Goal: Task Accomplishment & Management: Manage account settings

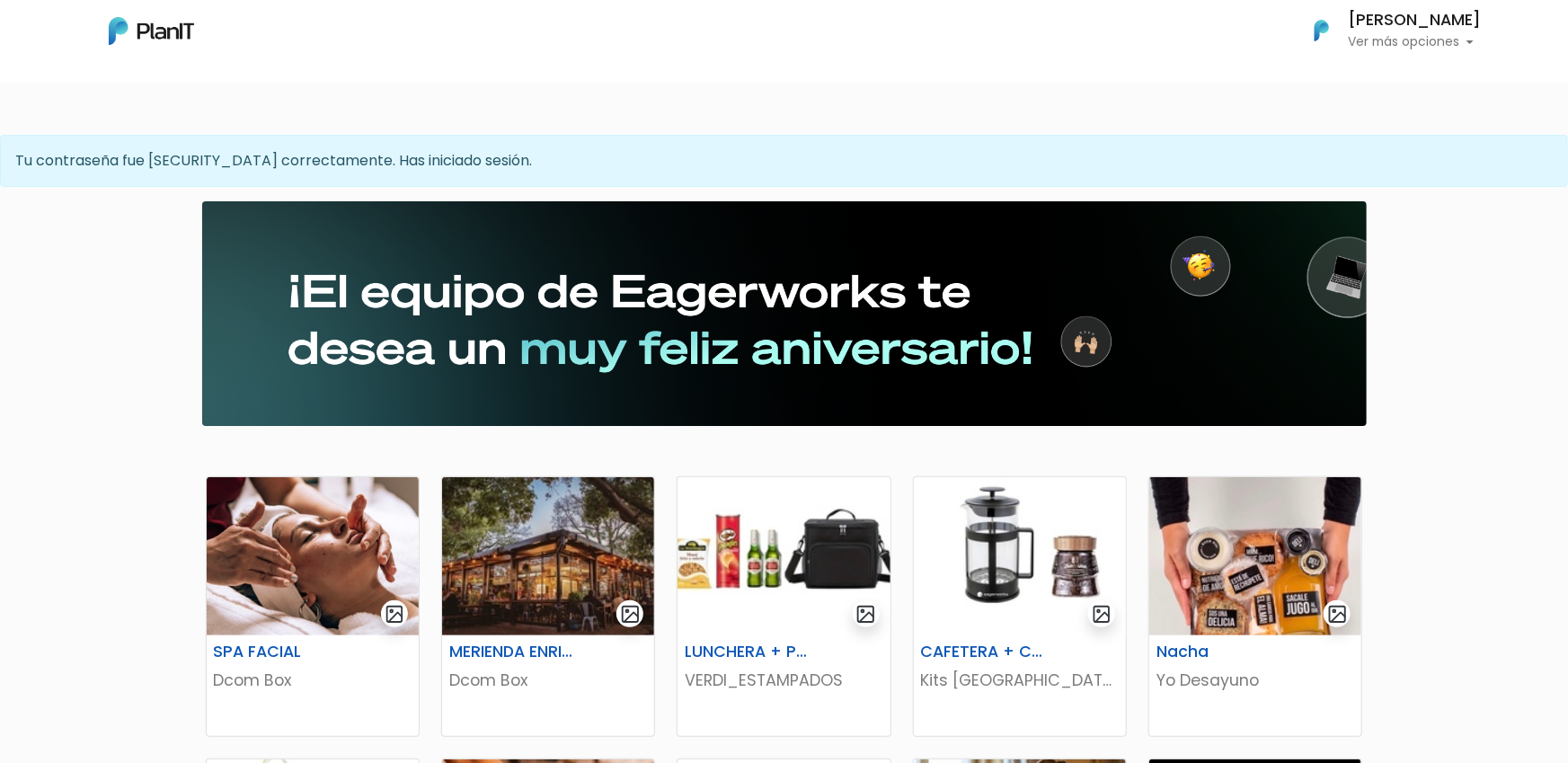
click at [402, 326] on div at bounding box center [784, 314] width 776 height 196
click at [1468, 46] on p "Ver más opciones" at bounding box center [1415, 42] width 133 height 12
click at [1374, 72] on span "Mis Compras" at bounding box center [1382, 81] width 92 height 21
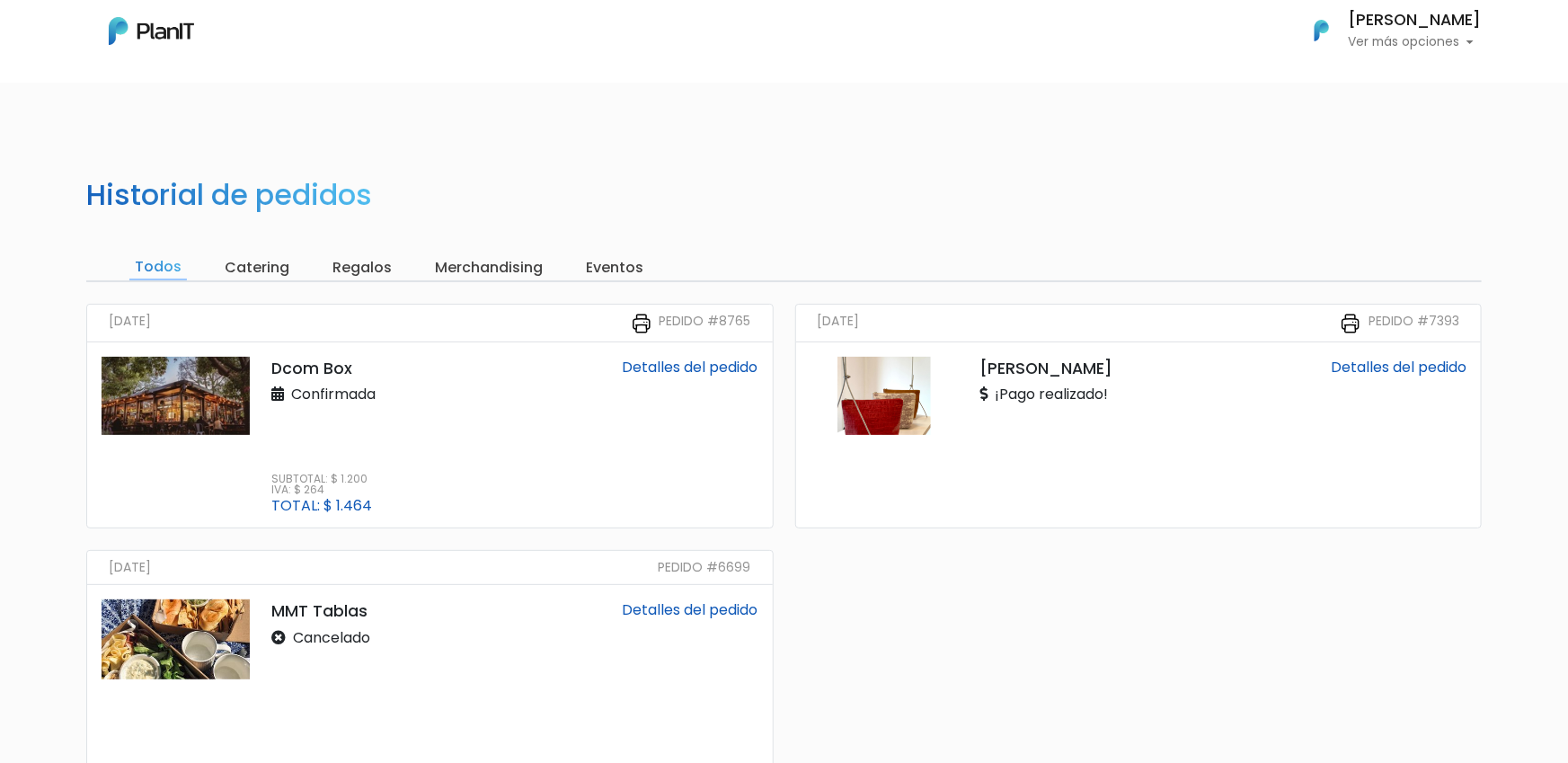
click at [150, 24] on img at bounding box center [151, 30] width 86 height 28
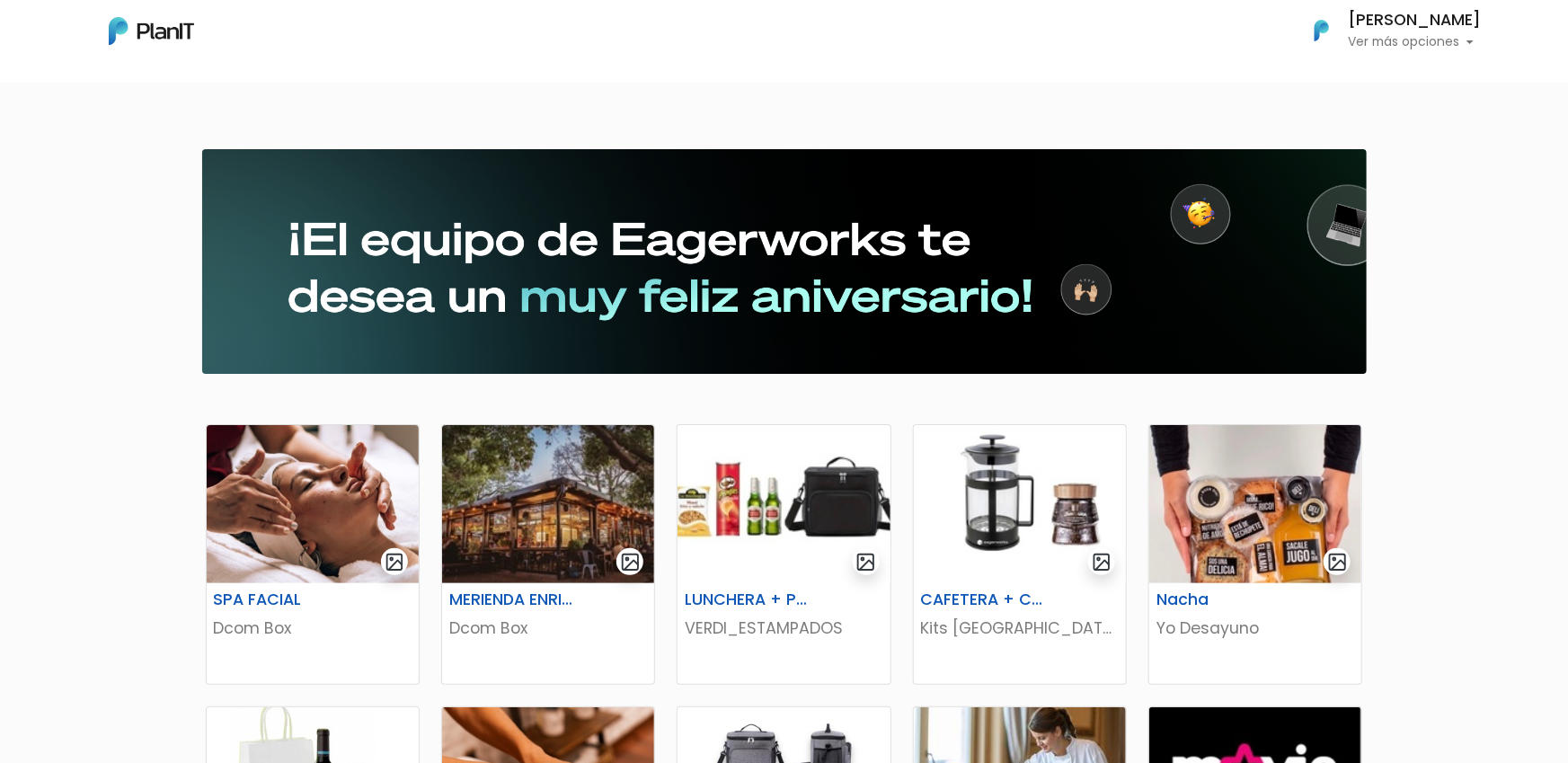
click at [1466, 41] on p "Ver más opciones" at bounding box center [1415, 42] width 133 height 12
click at [1355, 93] on link "Mis Compras" at bounding box center [1401, 81] width 160 height 36
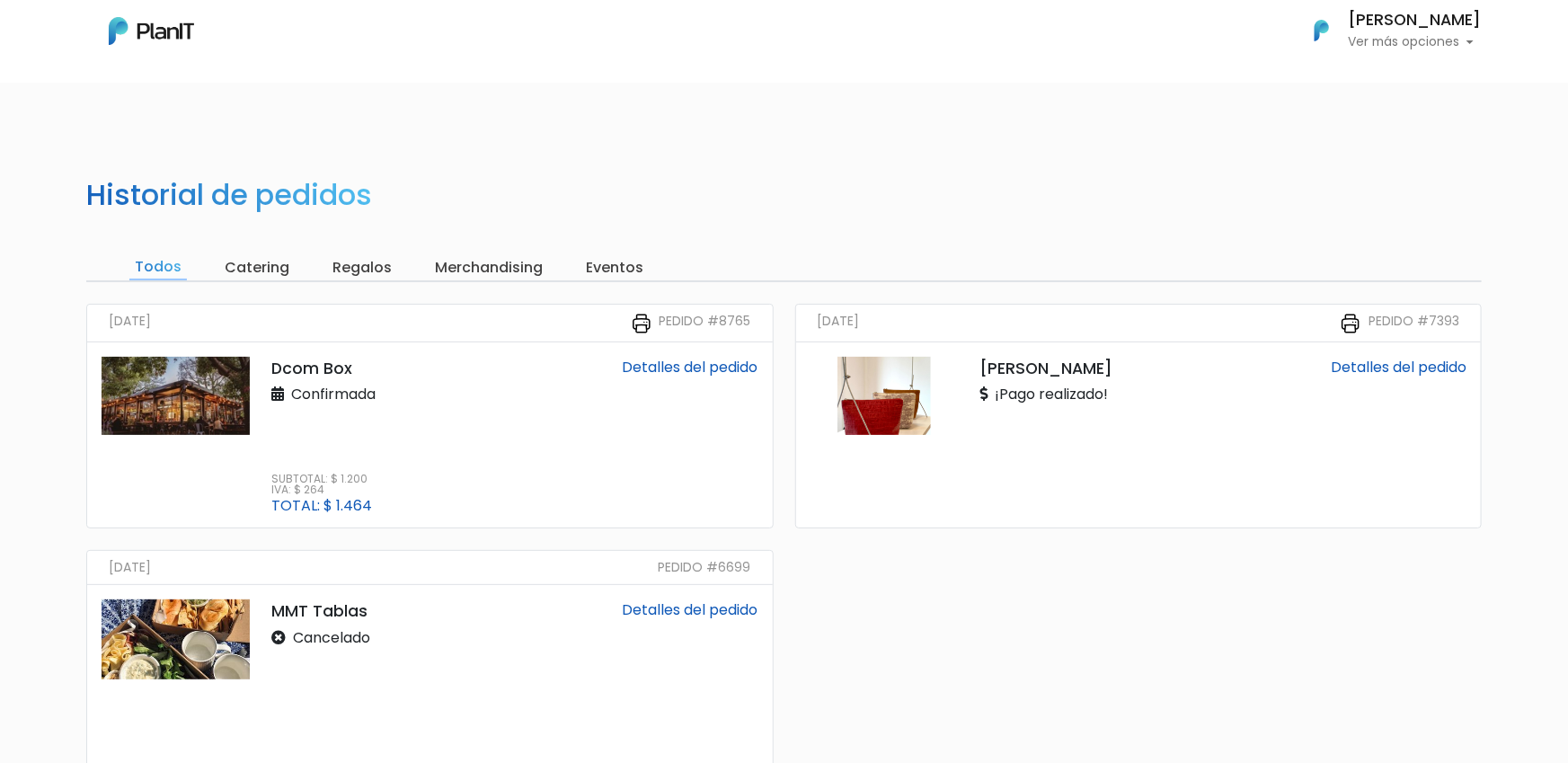
click at [616, 271] on input "Eventos" at bounding box center [615, 267] width 69 height 25
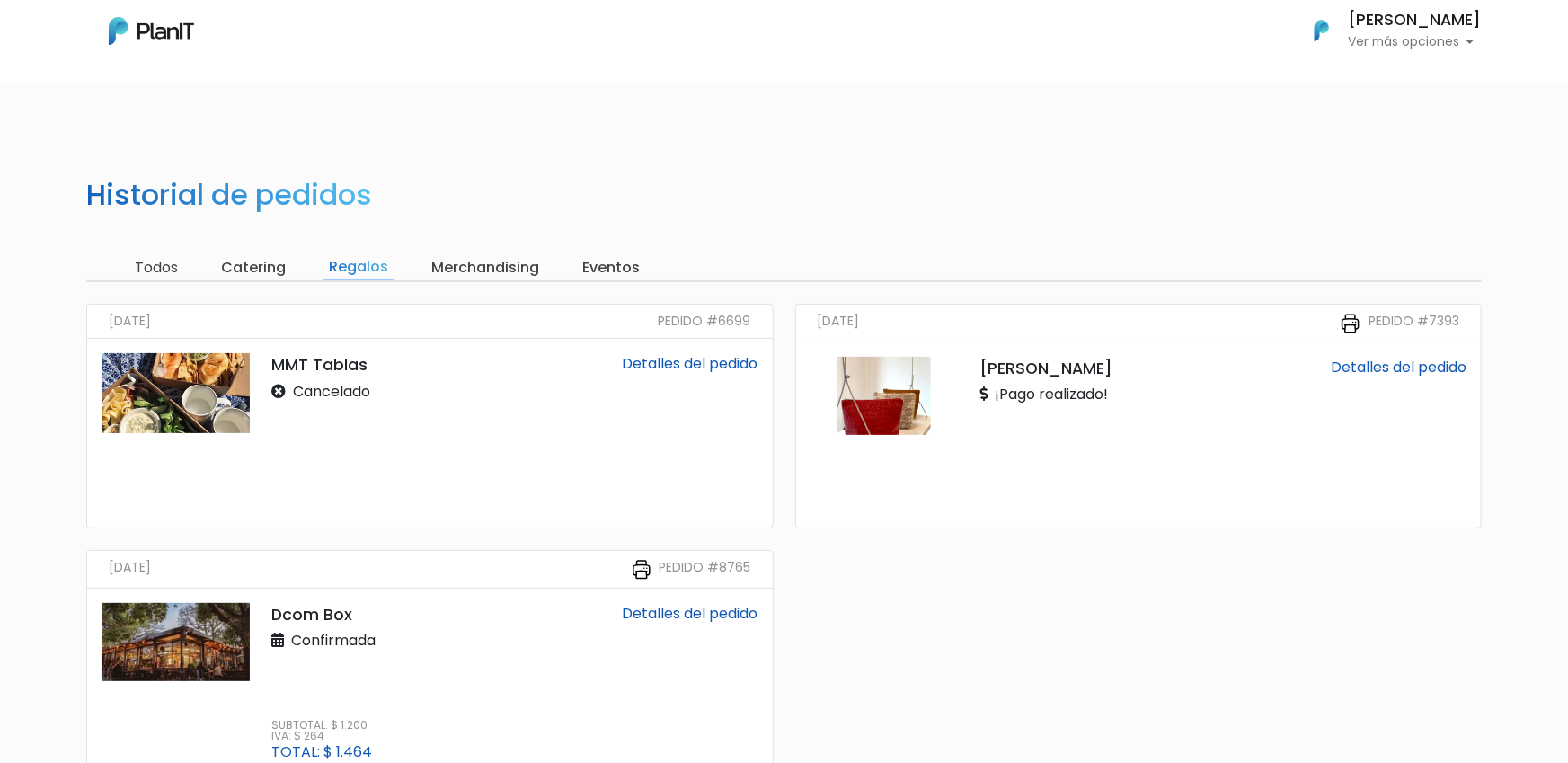
click at [445, 266] on input "Merchandising" at bounding box center [485, 267] width 119 height 25
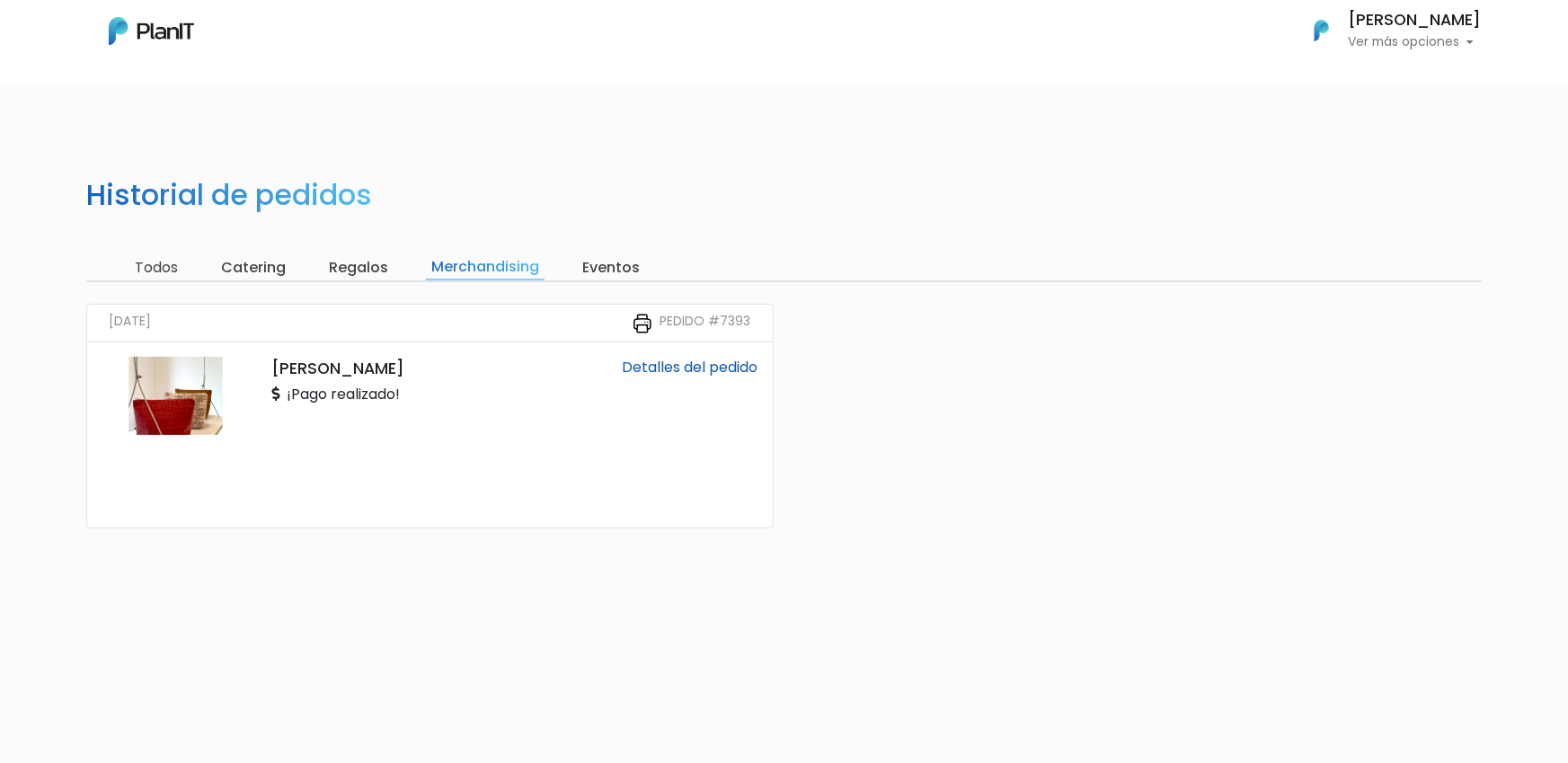
click at [265, 271] on input "Catering" at bounding box center [253, 267] width 75 height 25
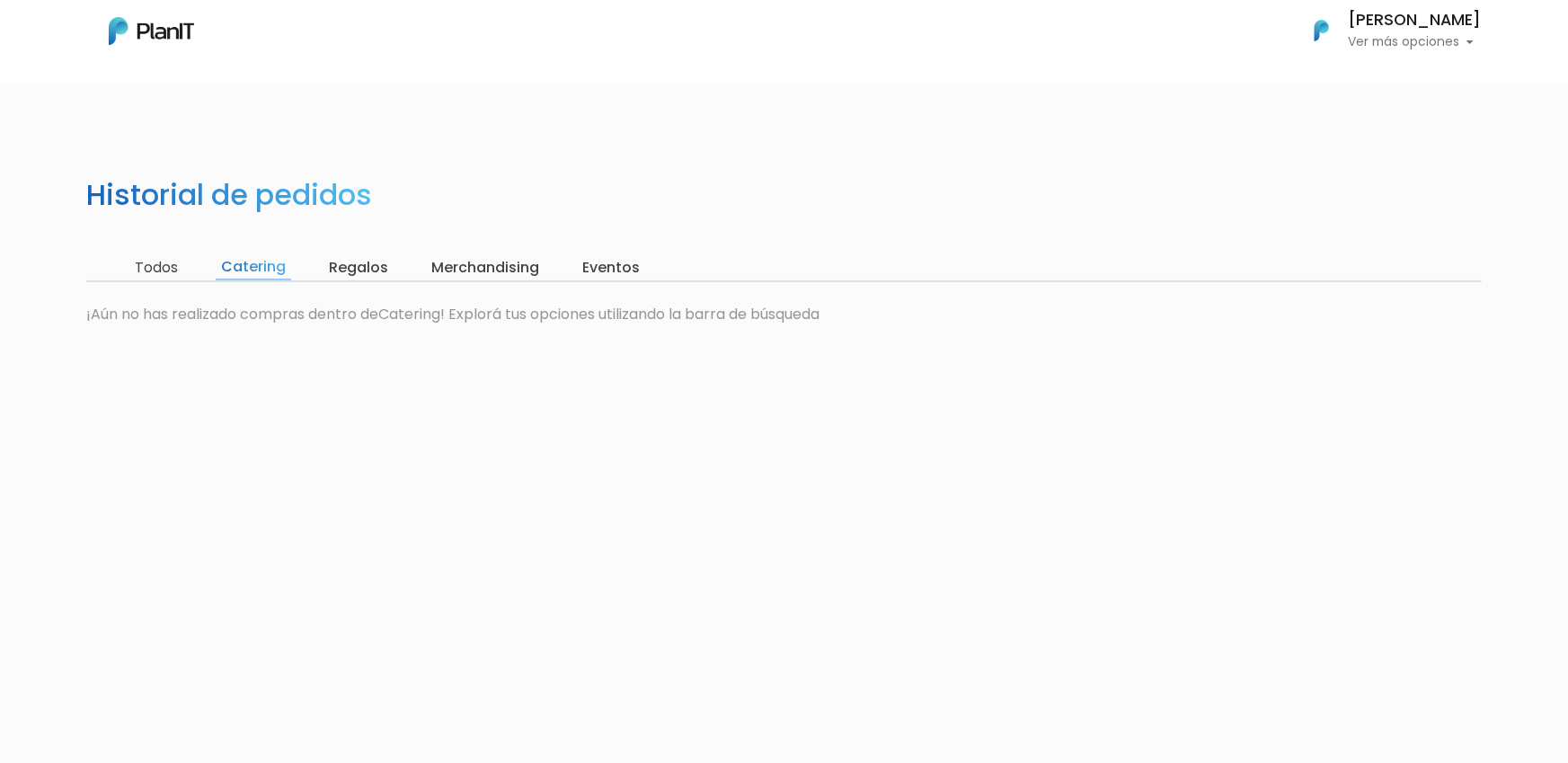
click at [155, 22] on img at bounding box center [151, 30] width 86 height 28
